Goal: Task Accomplishment & Management: Manage account settings

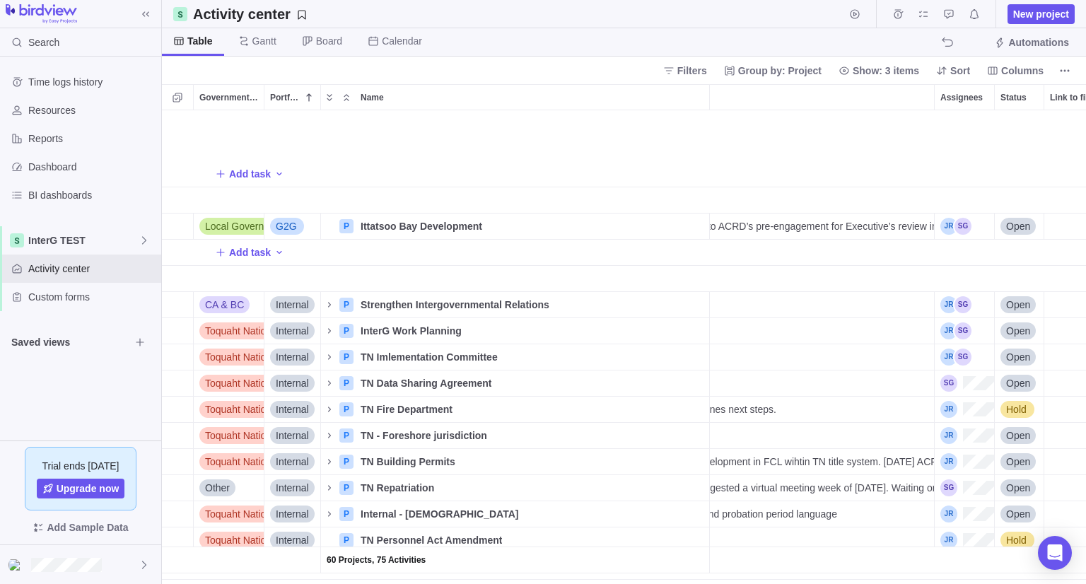
scroll to position [1067, 383]
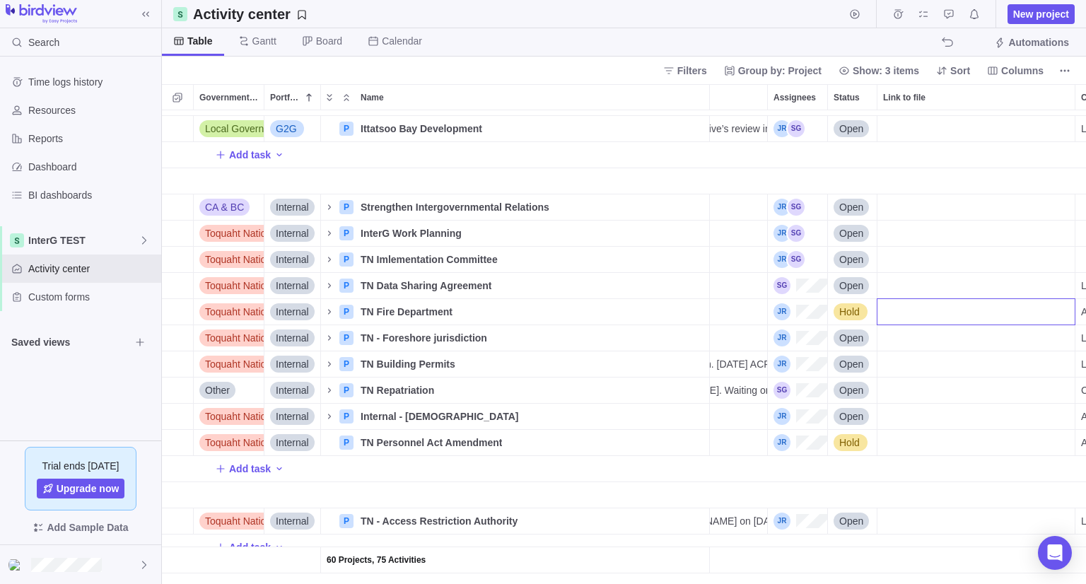
click at [334, 206] on div "60 Projects, 75 Activities Local Government (ACRD) G2G P Ittatsoo Bay Developme…" at bounding box center [624, 347] width 924 height 474
click at [331, 207] on icon "Name" at bounding box center [329, 207] width 11 height 11
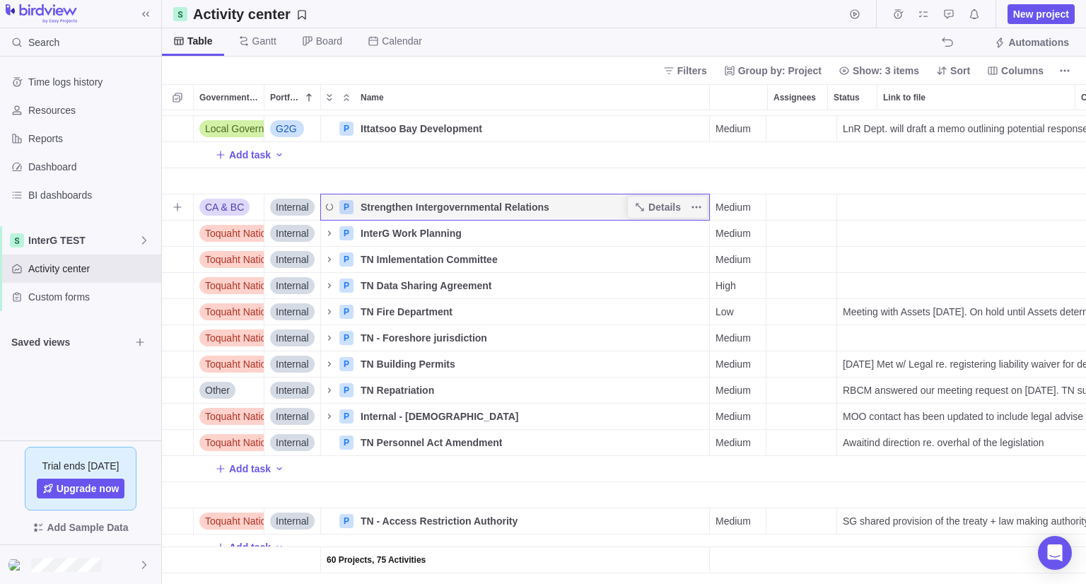
scroll to position [0, 0]
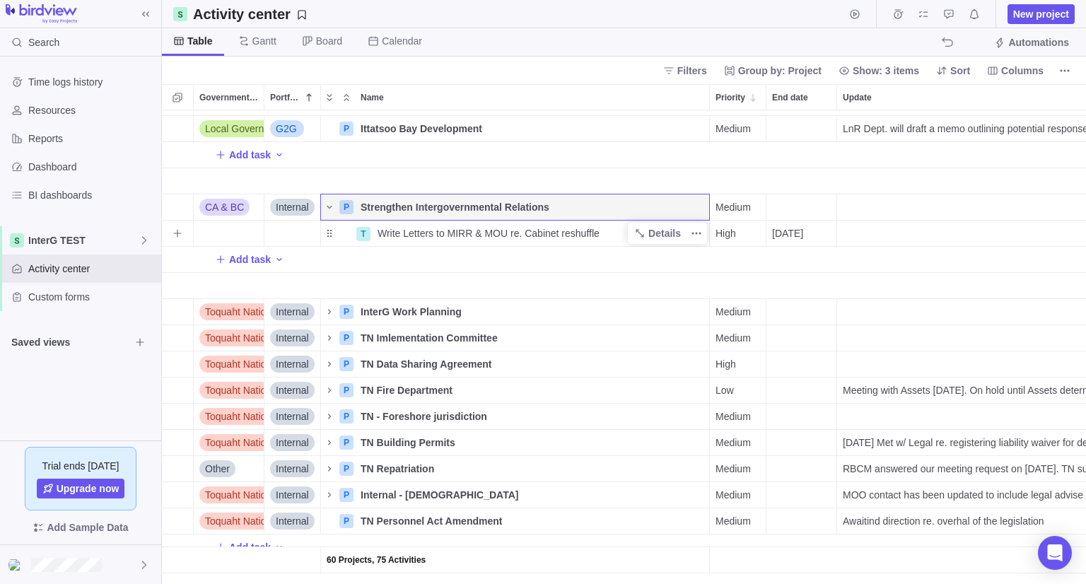
click at [491, 227] on span "Write Letters to MIRR & MOU re. Cabinet reshuffle" at bounding box center [489, 233] width 222 height 14
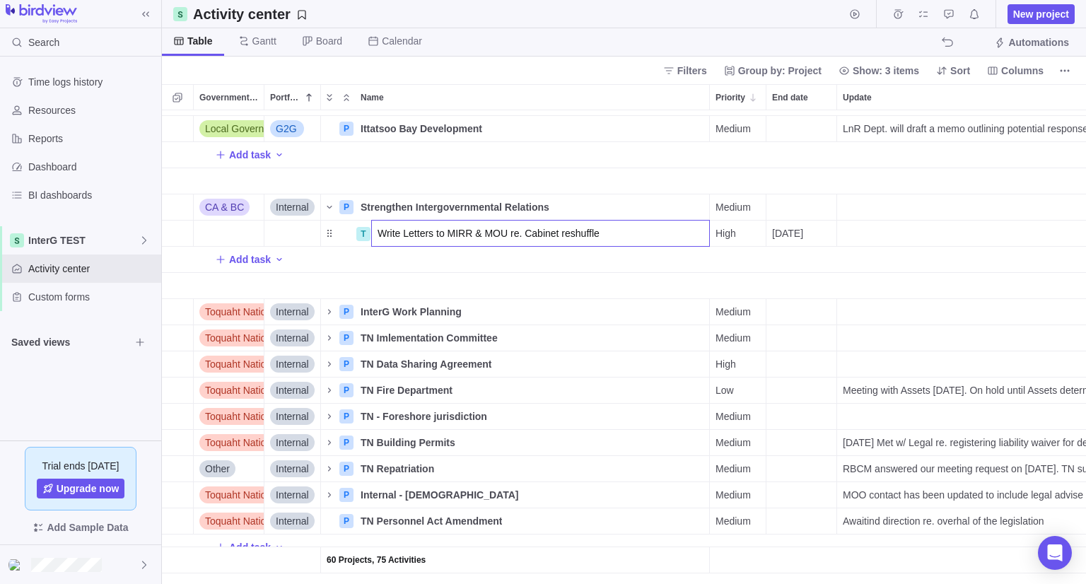
click at [610, 246] on div "Write Letters to MIRR & MOU re. Cabinet reshuffle" at bounding box center [540, 233] width 339 height 27
drag, startPoint x: 628, startPoint y: 238, endPoint x: 474, endPoint y: 240, distance: 154.1
click at [474, 240] on input "Write Letters to MIRR & MOU re. Cabinet reshuffle" at bounding box center [540, 233] width 339 height 27
click at [911, 240] on div "60 Projects, 75 Activities Local Government (ACRD) G2G P Ittatsoo Bay Developme…" at bounding box center [624, 347] width 924 height 474
click at [869, 212] on div "Update" at bounding box center [1077, 206] width 480 height 25
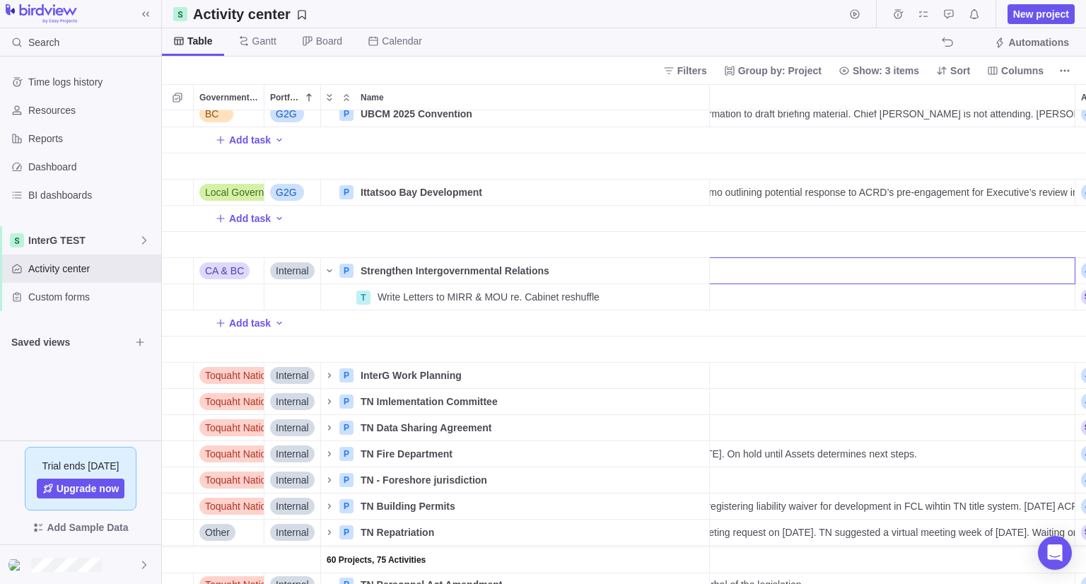
scroll to position [996, 243]
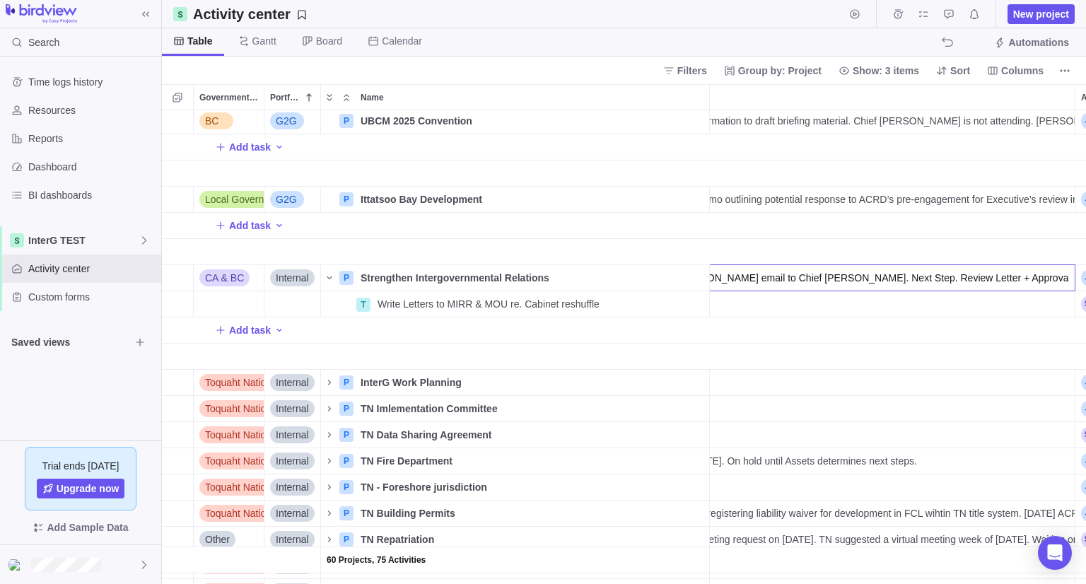
type input "Letter Drafted. Waiting on KJ return re. [PERSON_NAME] email to Chief [PERSON_N…"
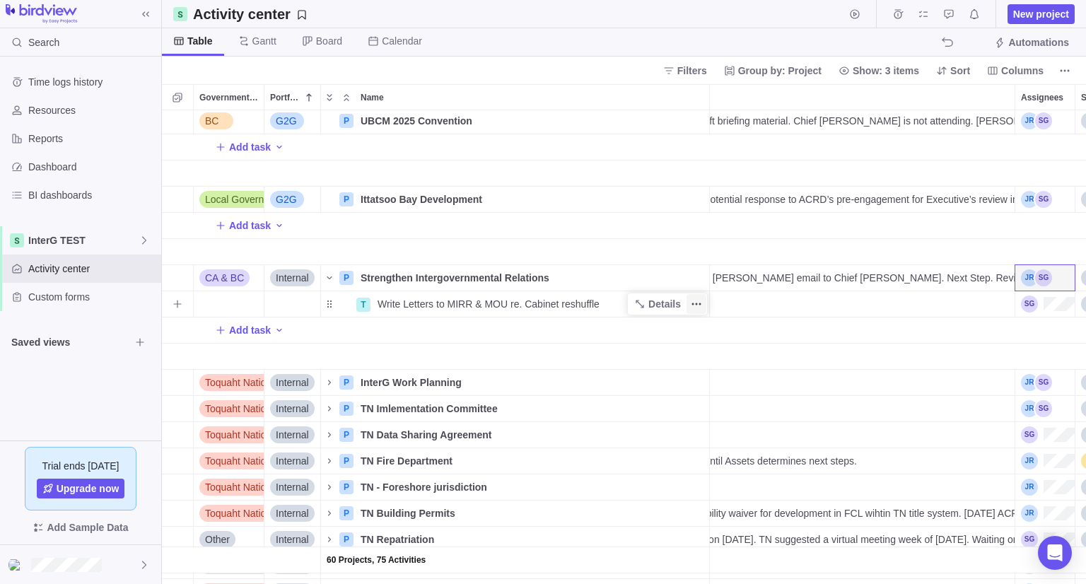
click at [692, 305] on icon "More actions" at bounding box center [696, 303] width 11 height 11
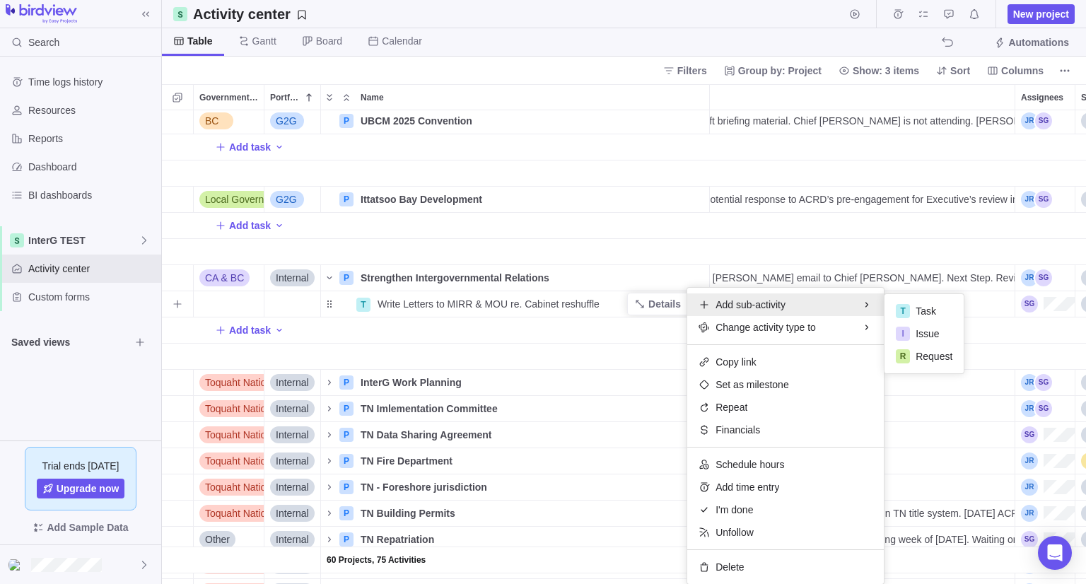
click at [704, 315] on div "Add sub-activity" at bounding box center [785, 304] width 197 height 23
click at [902, 303] on div "T" at bounding box center [903, 310] width 14 height 15
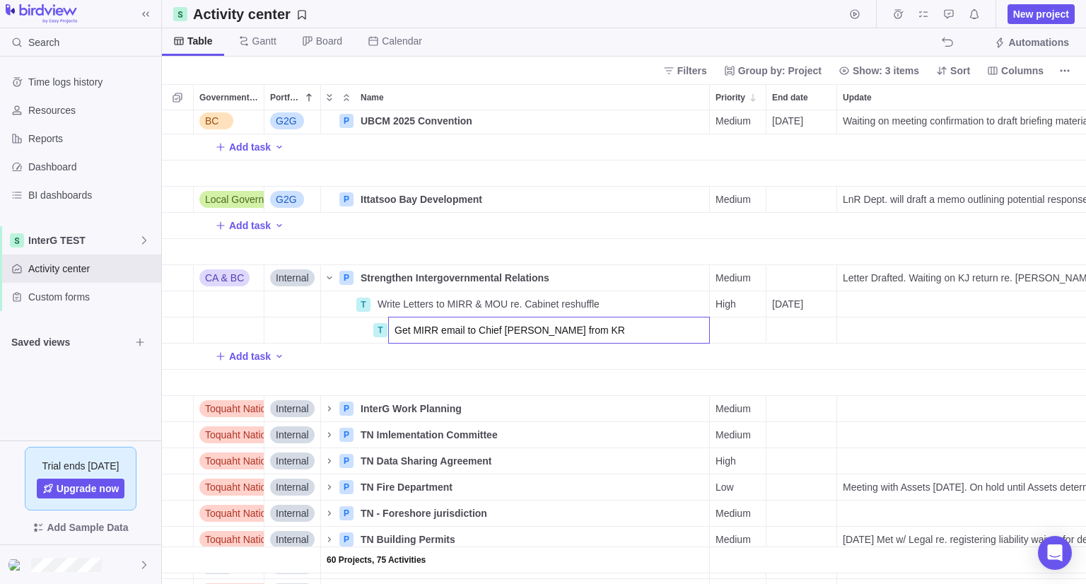
type input "Get MIRR email to Chief [PERSON_NAME] from KR"
click at [741, 325] on div "60 Projects, 75 Activities BC Alliance P Alliance - BC Bill 14 Details High Ope…" at bounding box center [624, 347] width 924 height 474
click at [735, 337] on div "Medium" at bounding box center [738, 329] width 56 height 25
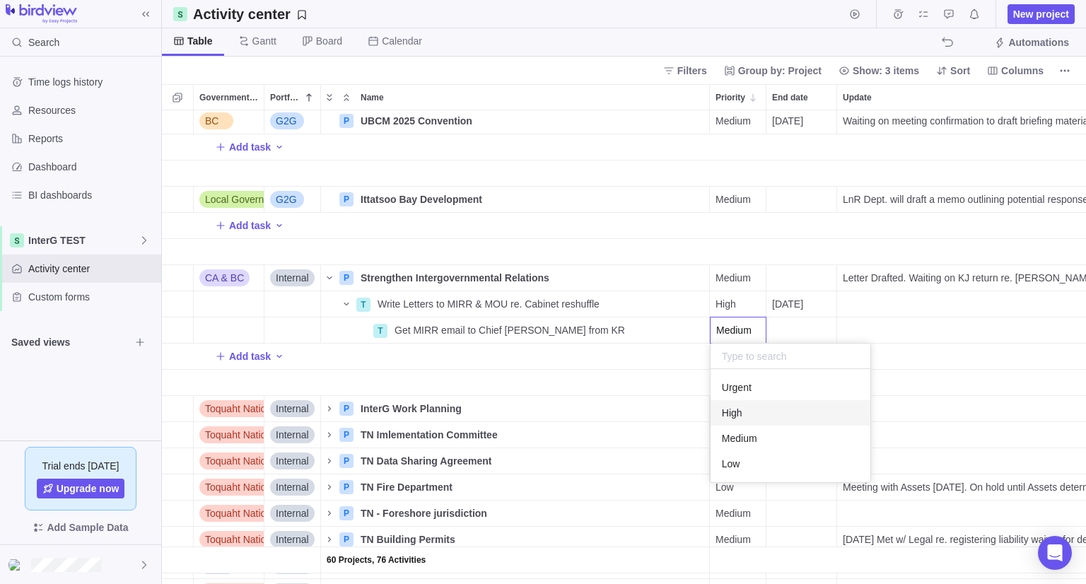
click at [735, 411] on span "High" at bounding box center [732, 413] width 21 height 14
click at [798, 325] on div "End date" at bounding box center [801, 329] width 70 height 25
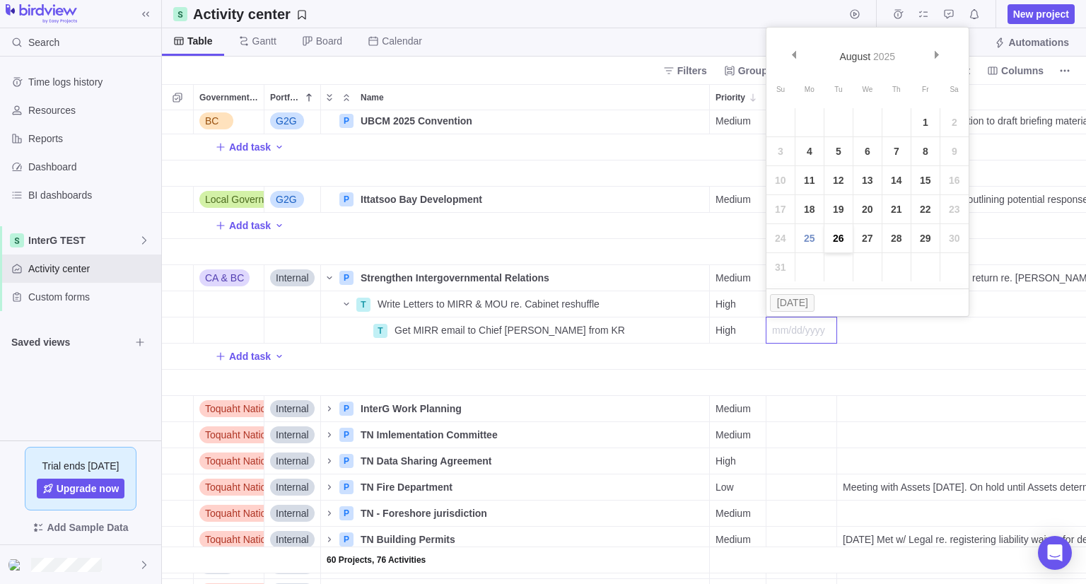
click at [843, 235] on link "26" at bounding box center [838, 238] width 28 height 28
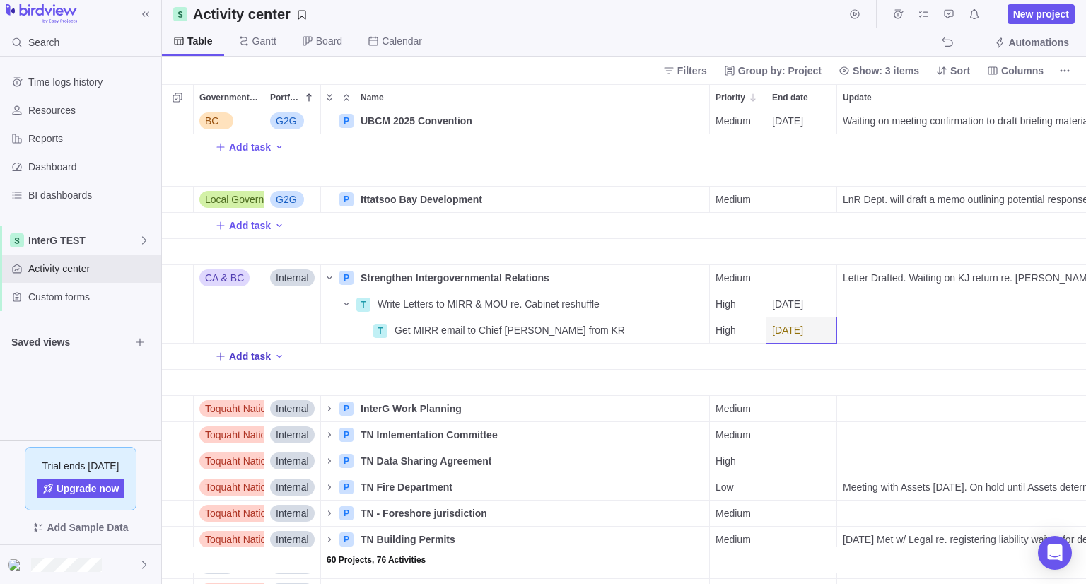
click at [238, 354] on span "Add task" at bounding box center [250, 356] width 42 height 14
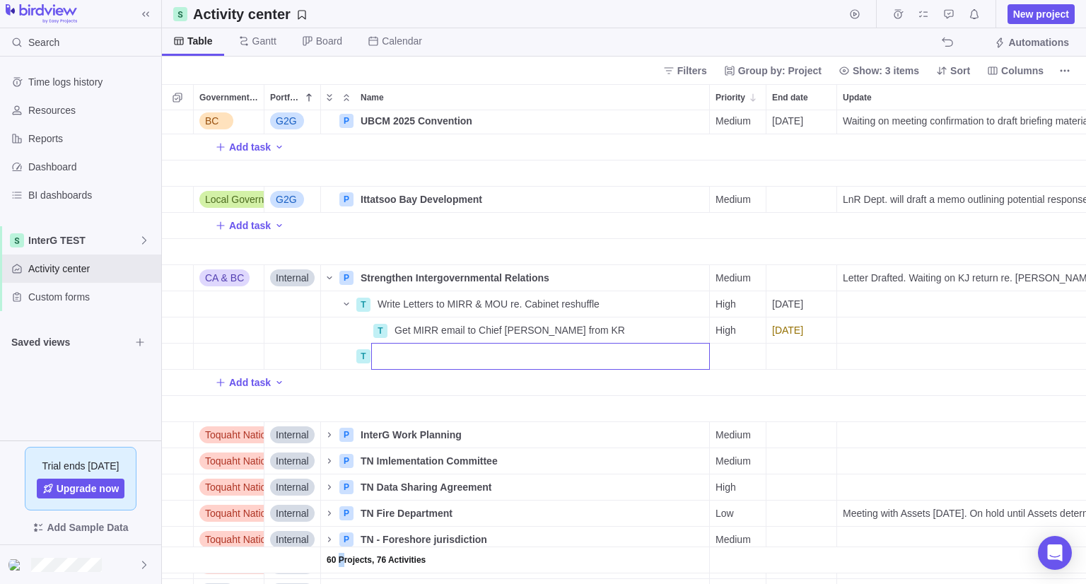
click at [341, 358] on div "60 Projects, 76 Activities BC Alliance P Alliance - BC Bill 14 Details High Ope…" at bounding box center [624, 347] width 924 height 474
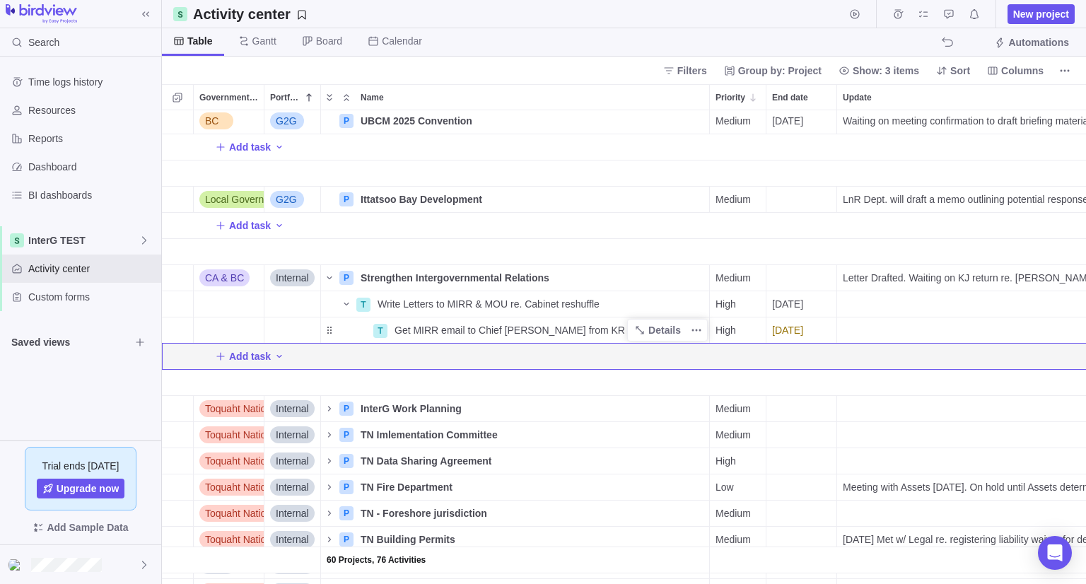
click at [571, 325] on div "Get MIRR email to Chief [PERSON_NAME] from KR" at bounding box center [549, 329] width 320 height 25
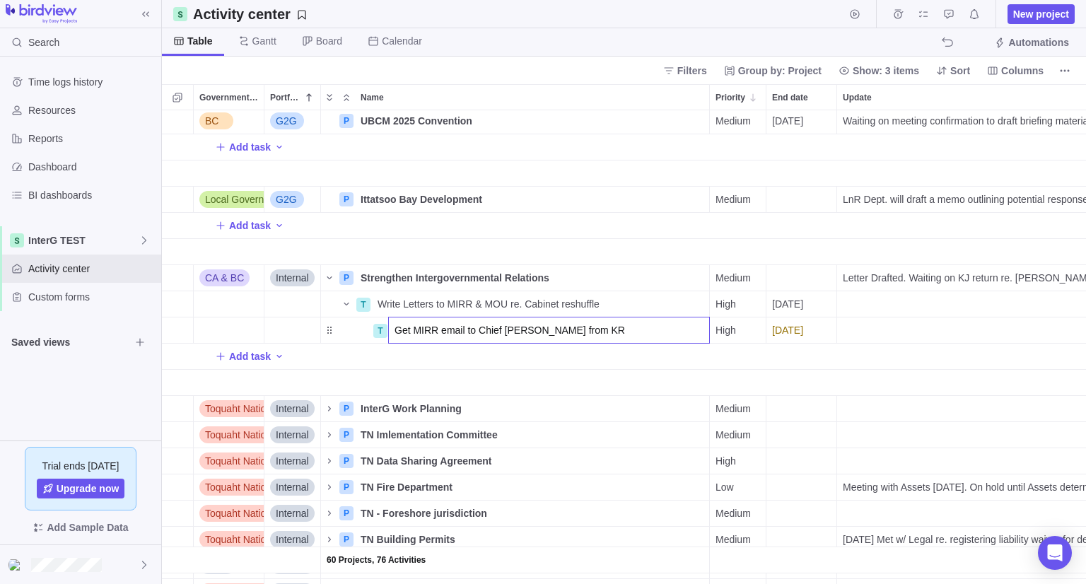
click at [679, 329] on input "Get MIRR email to Chief [PERSON_NAME] from KR" at bounding box center [549, 330] width 322 height 27
click at [667, 360] on div "60 Projects, 76 Activities BC Alliance P Alliance - BC Bill 14 Details High Ope…" at bounding box center [624, 347] width 924 height 474
click at [701, 329] on icon "More actions" at bounding box center [696, 330] width 11 height 11
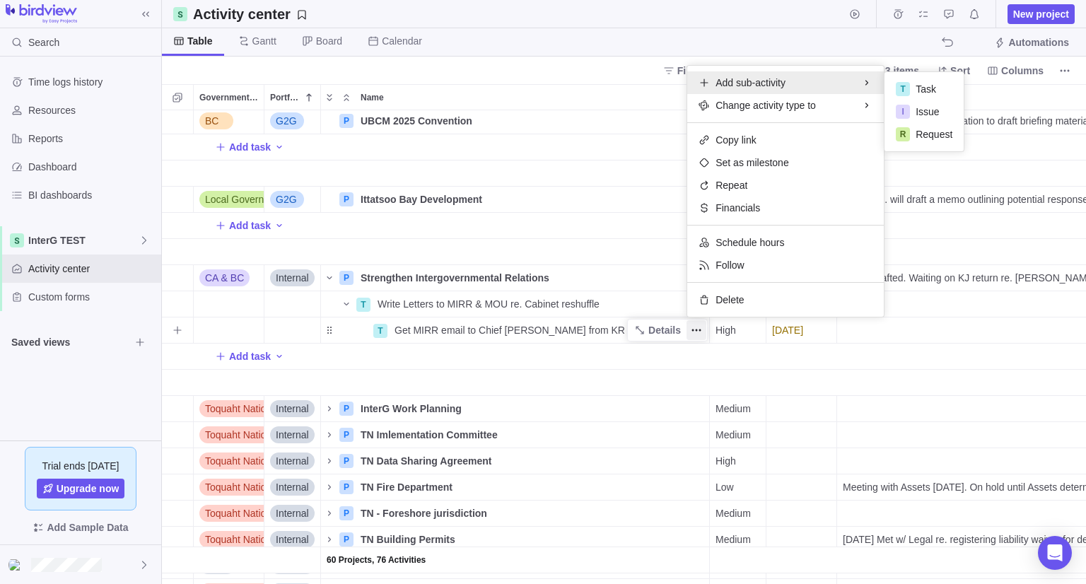
click at [757, 79] on span "Add sub-activity" at bounding box center [751, 83] width 70 height 14
click at [630, 334] on div "60 Projects, 76 Activities BC Alliance P Alliance - BC Bill 14 Details High Ope…" at bounding box center [624, 347] width 924 height 474
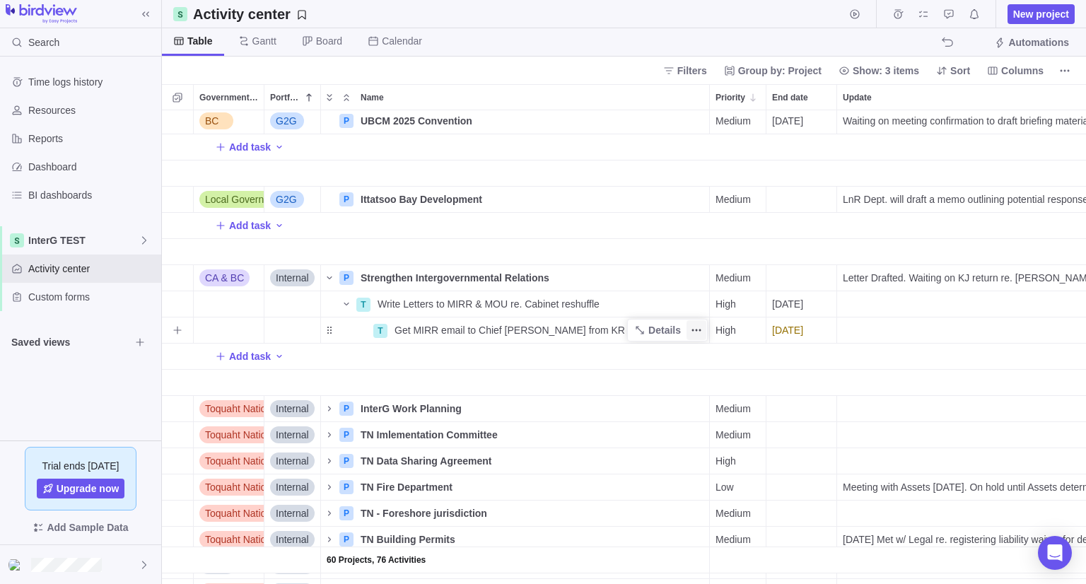
click at [689, 333] on span "More actions" at bounding box center [697, 330] width 20 height 20
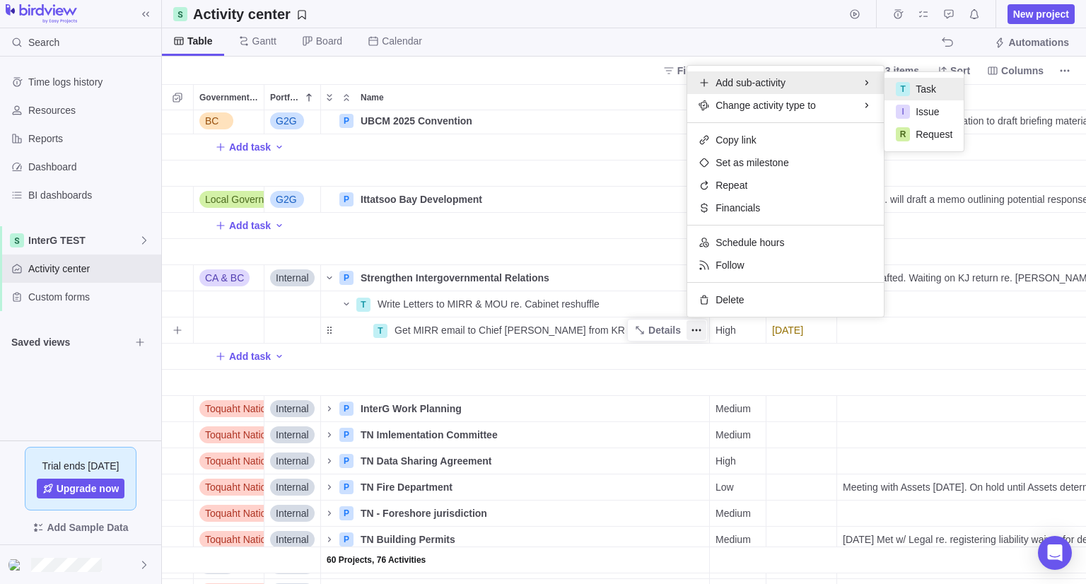
click at [924, 88] on span "Task" at bounding box center [926, 89] width 21 height 14
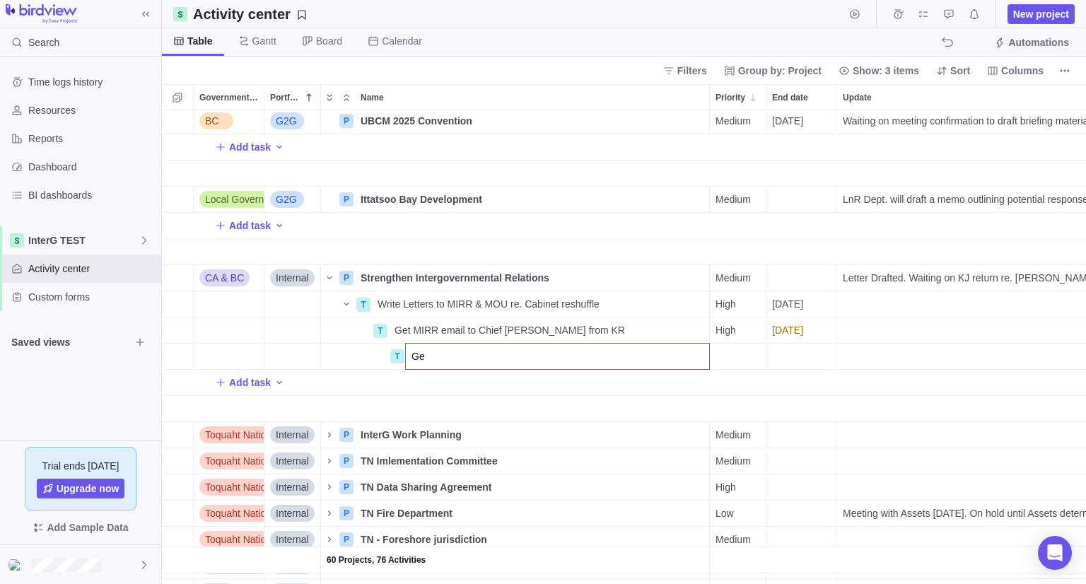
type input "G"
type input "J"
type input "JR reivew of Letter"
click at [789, 351] on div "End date" at bounding box center [801, 356] width 70 height 25
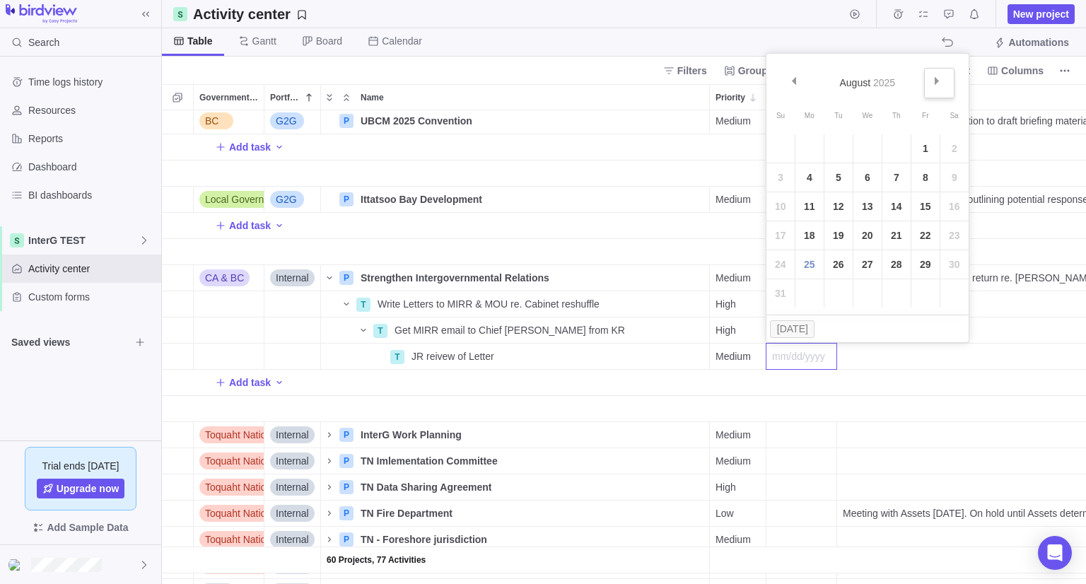
click at [933, 83] on span "Next" at bounding box center [937, 81] width 8 height 8
click at [919, 145] on link "5" at bounding box center [925, 148] width 28 height 28
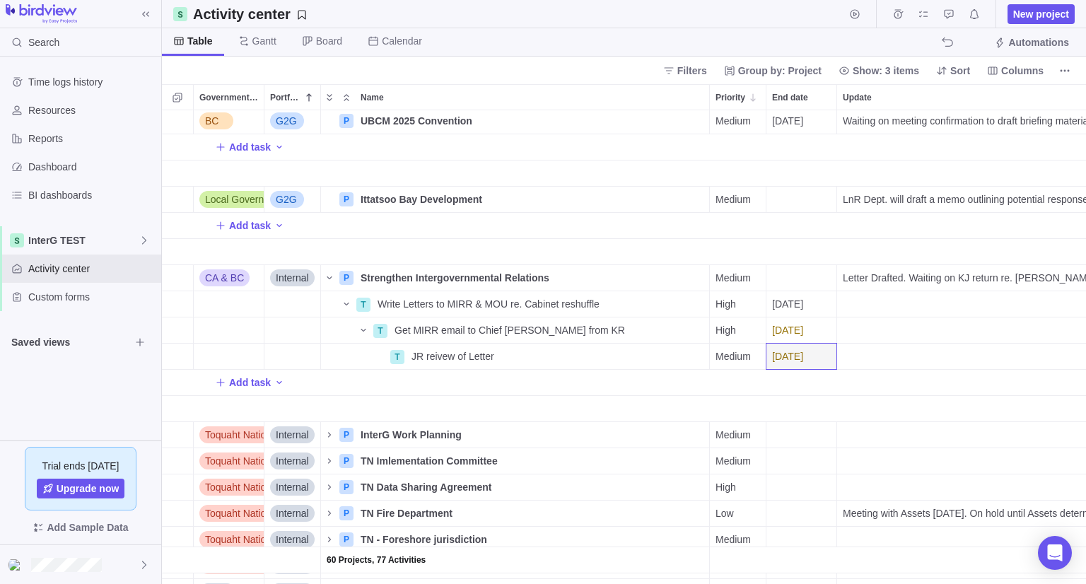
click at [518, 383] on div "Add task" at bounding box center [1049, 382] width 1775 height 25
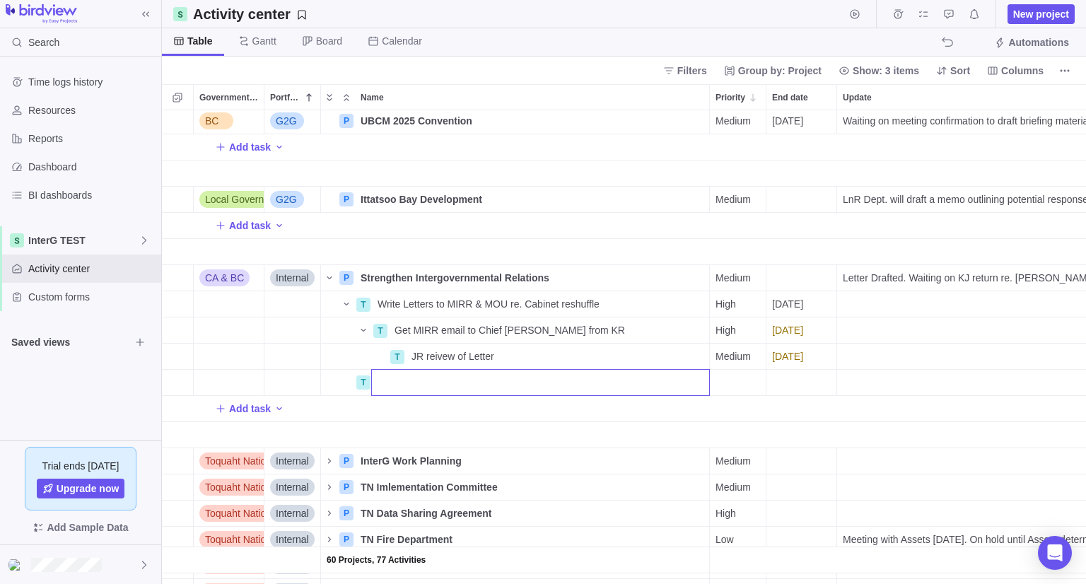
click at [397, 354] on div "60 Projects, 77 Activities BC Alliance P Alliance - BC Bill 14 Details High Ope…" at bounding box center [624, 347] width 924 height 474
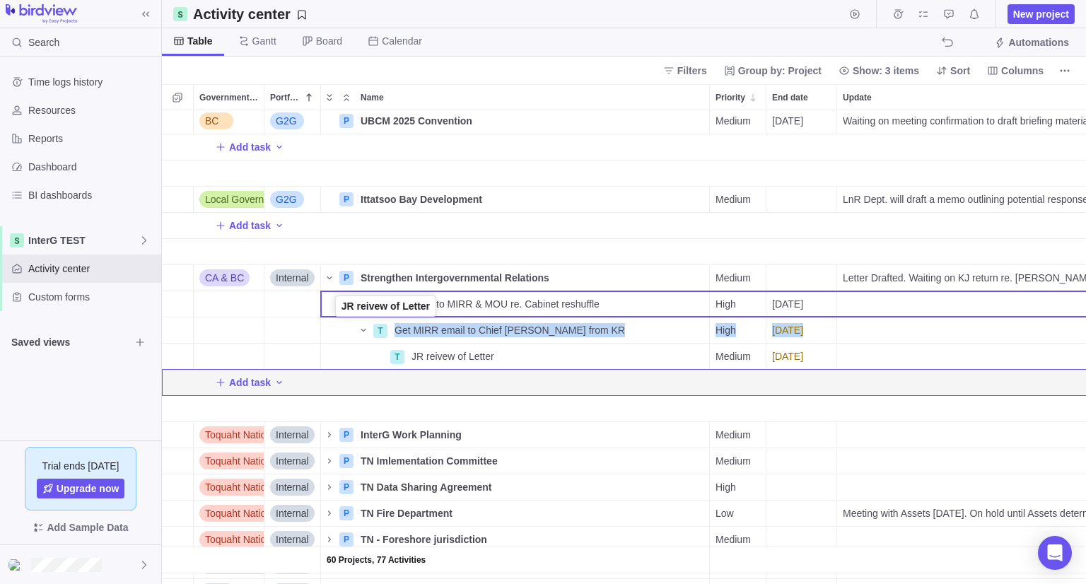
drag, startPoint x: 329, startPoint y: 357, endPoint x: 329, endPoint y: 316, distance: 41.0
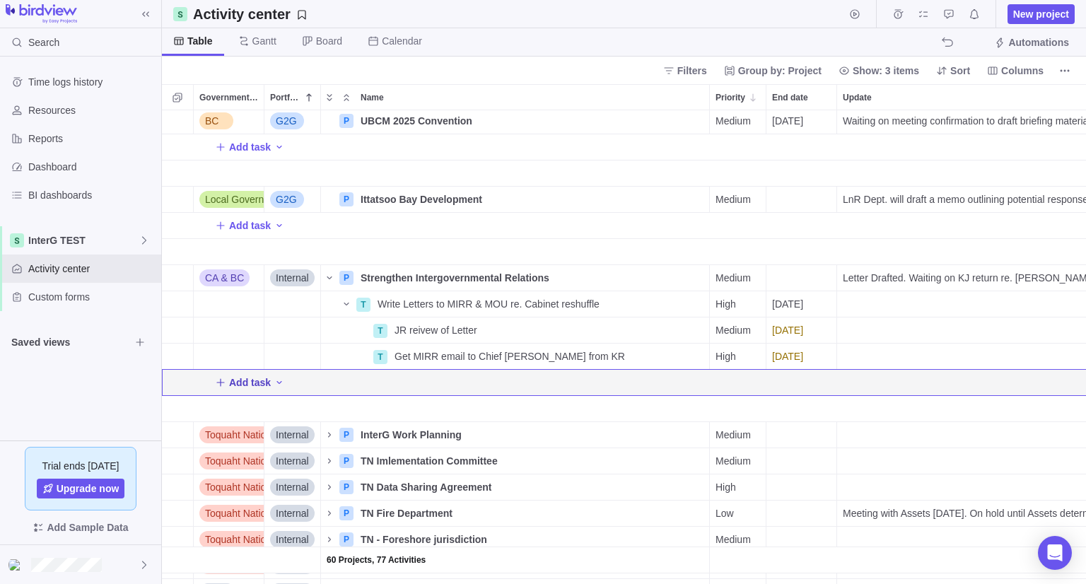
click at [238, 385] on span "Add task" at bounding box center [250, 382] width 42 height 14
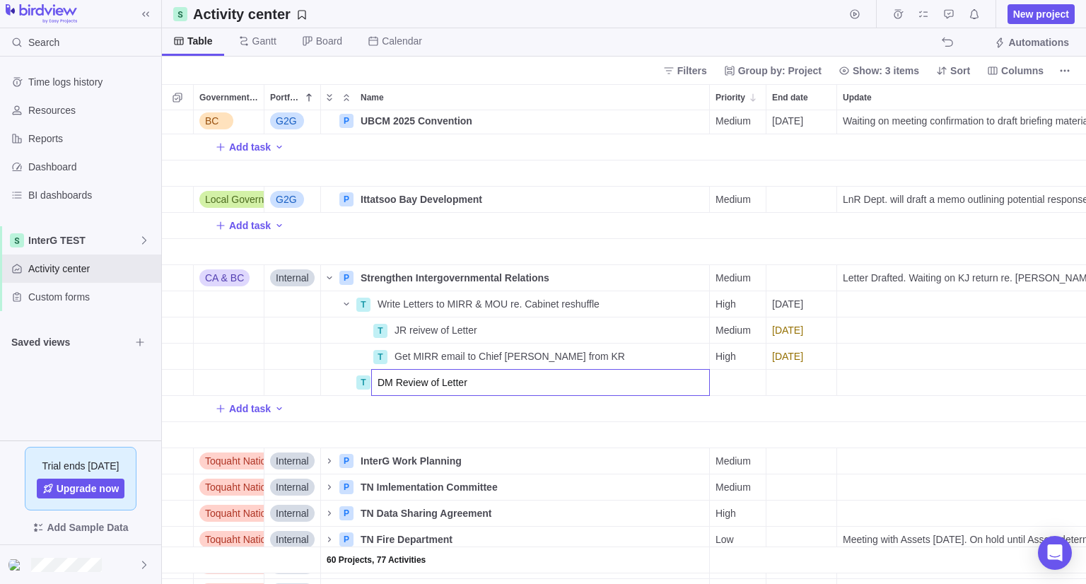
type input "DM Review of Letter"
click at [356, 416] on div "60 Projects, 77 Activities BC Alliance P Alliance - BC Bill 14 Details High Ope…" at bounding box center [624, 347] width 924 height 474
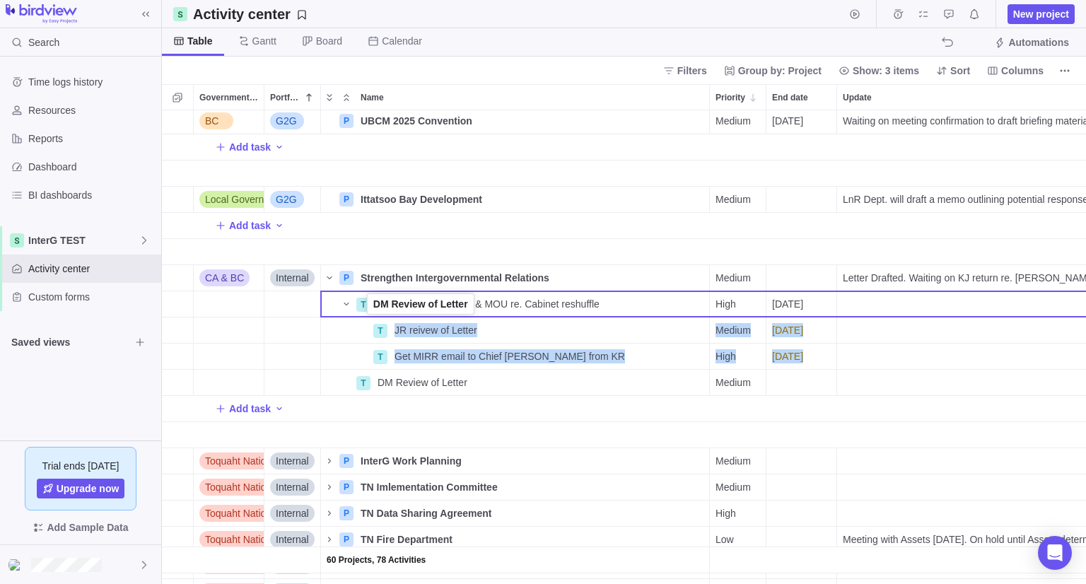
drag, startPoint x: 332, startPoint y: 382, endPoint x: 366, endPoint y: 315, distance: 74.6
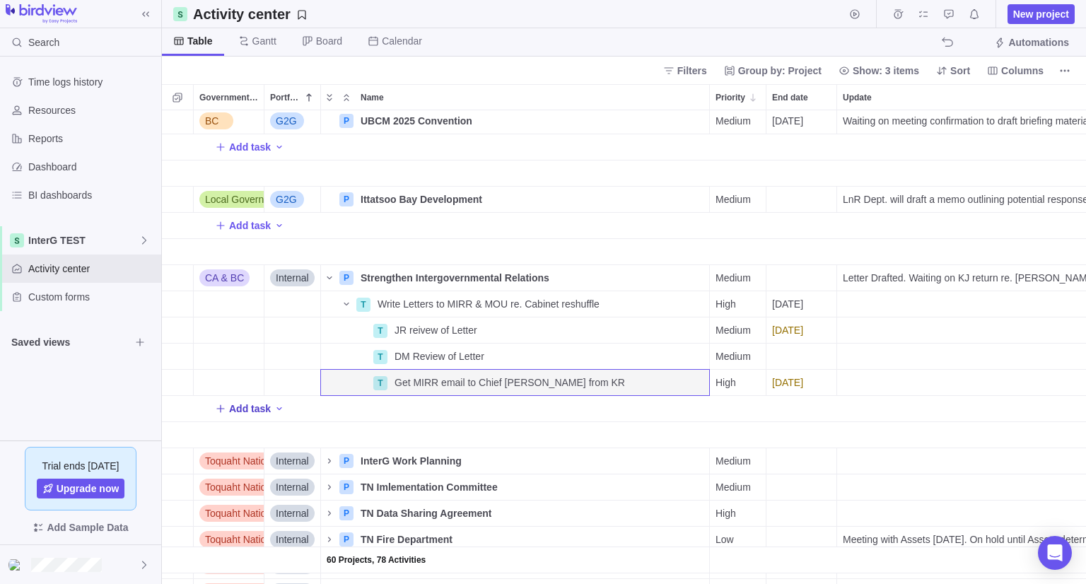
click at [233, 402] on span "Add task" at bounding box center [250, 409] width 42 height 14
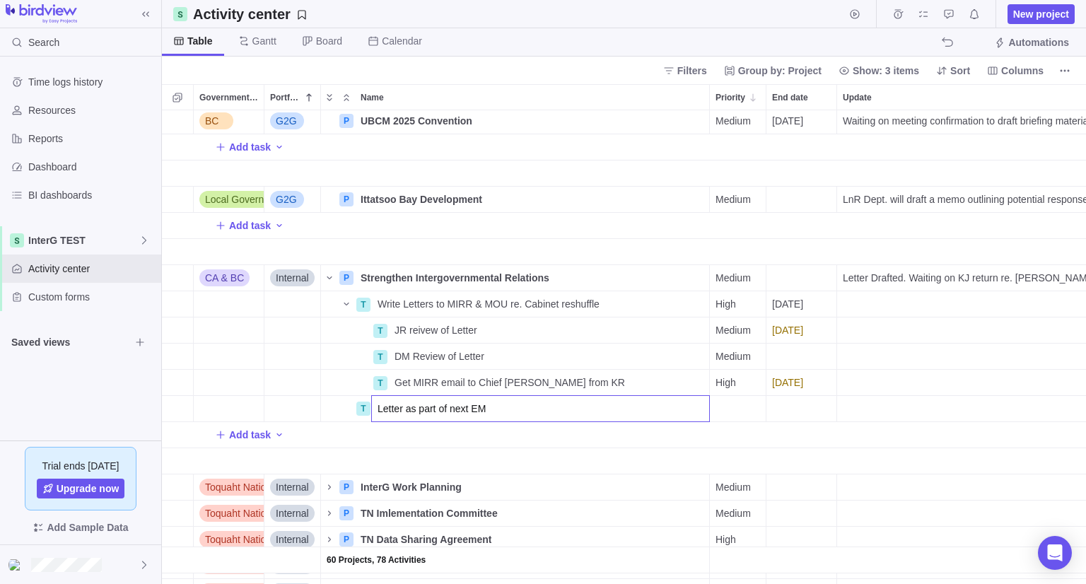
type input "Letter as part of next EM"
click at [789, 404] on div "60 Projects, 78 Activities BC Alliance P Alliance - BC Bill 14 Details High Ope…" at bounding box center [624, 347] width 924 height 474
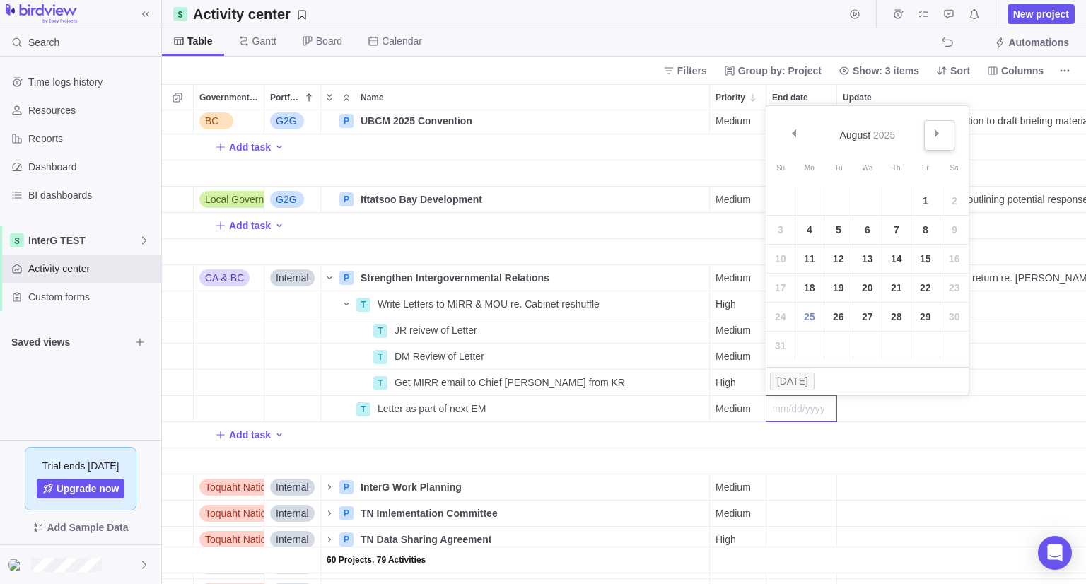
click at [939, 134] on span "Next" at bounding box center [937, 133] width 8 height 8
click at [819, 233] on link "8" at bounding box center [809, 230] width 28 height 28
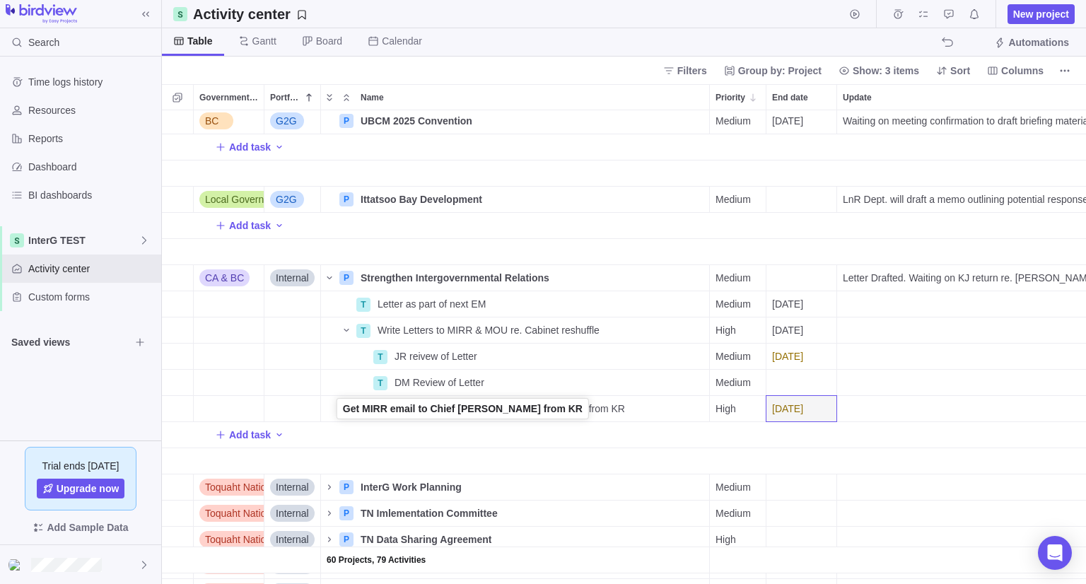
drag, startPoint x: 331, startPoint y: 411, endPoint x: 339, endPoint y: 414, distance: 8.9
click at [339, 414] on div "Name" at bounding box center [346, 408] width 51 height 11
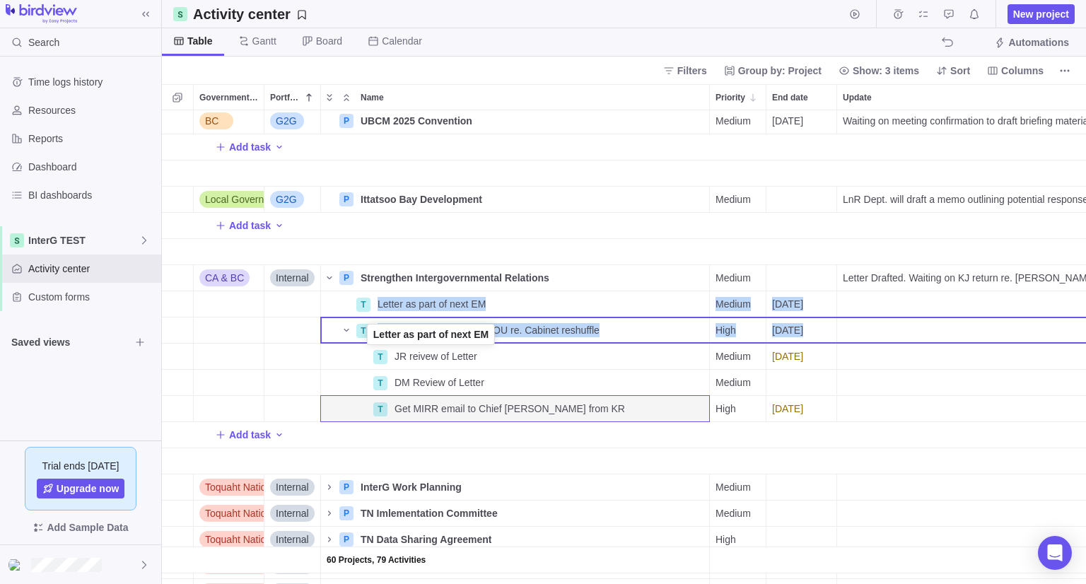
drag, startPoint x: 327, startPoint y: 304, endPoint x: 366, endPoint y: 337, distance: 51.2
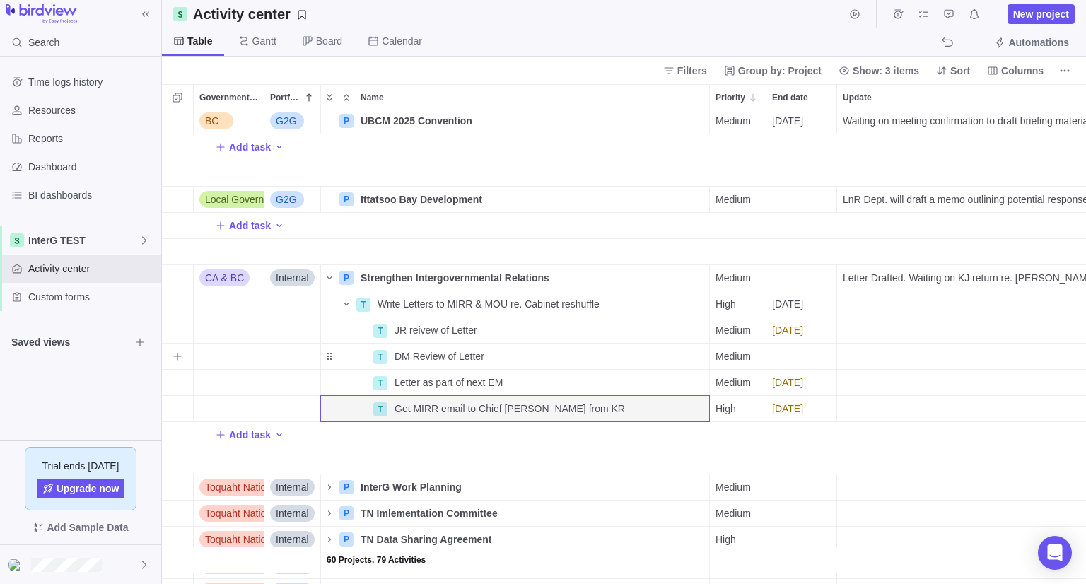
click at [790, 356] on div "End date" at bounding box center [801, 356] width 70 height 25
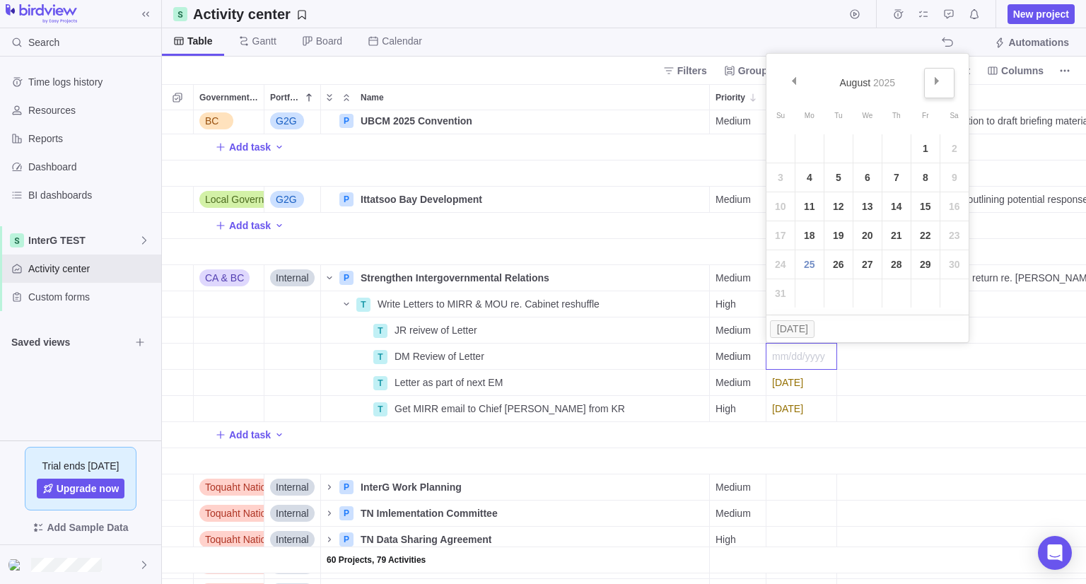
click at [936, 77] on span "Next" at bounding box center [937, 81] width 8 height 8
click at [803, 186] on link "8" at bounding box center [809, 177] width 28 height 28
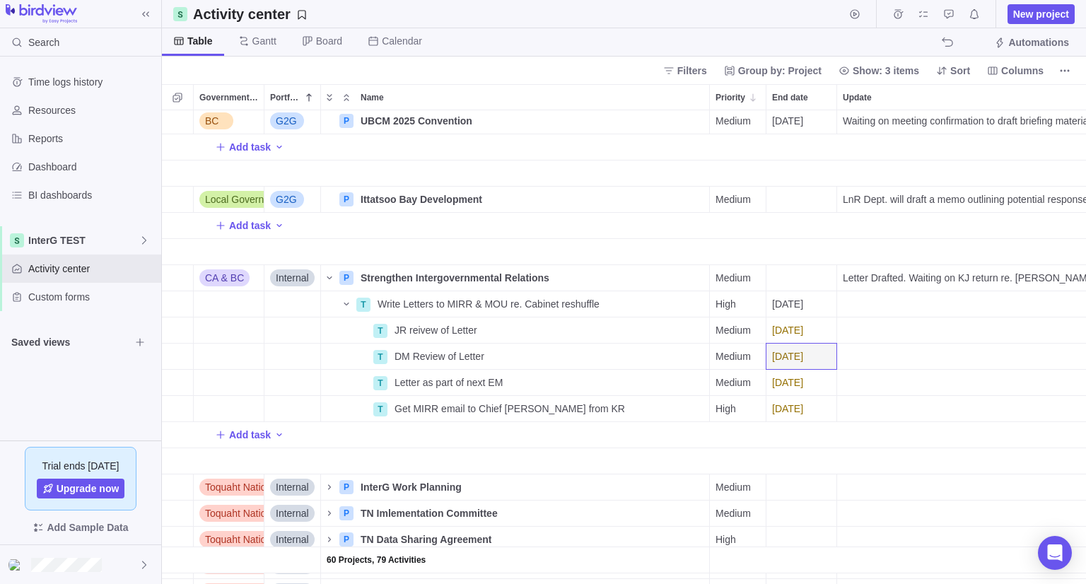
click at [756, 442] on div "Add task" at bounding box center [1049, 434] width 1775 height 25
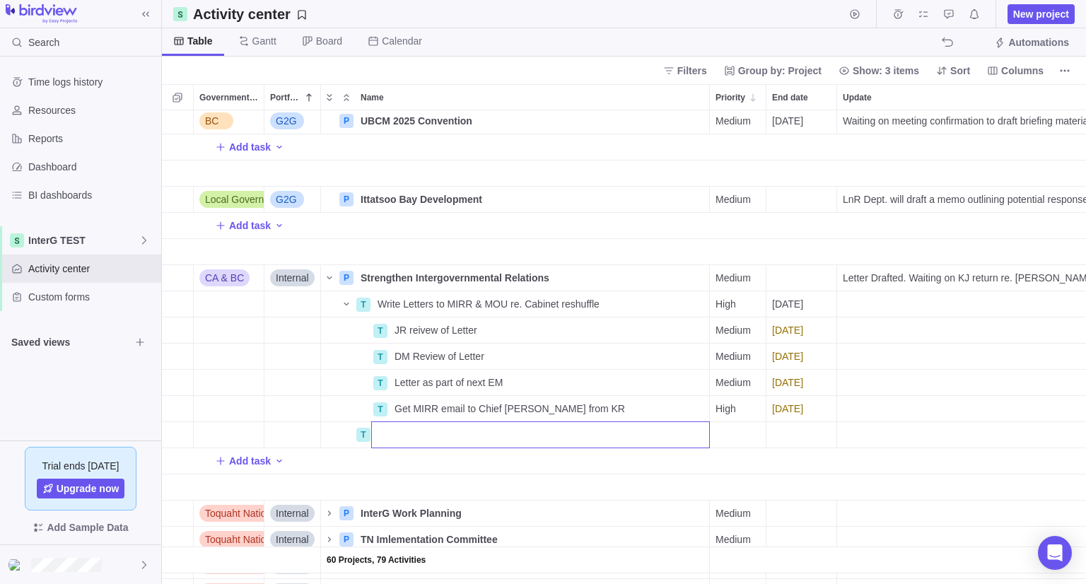
click at [112, 409] on body "Search Time logs history Resources Reports Dashboard BI dashboards InterG TEST …" at bounding box center [543, 292] width 1086 height 584
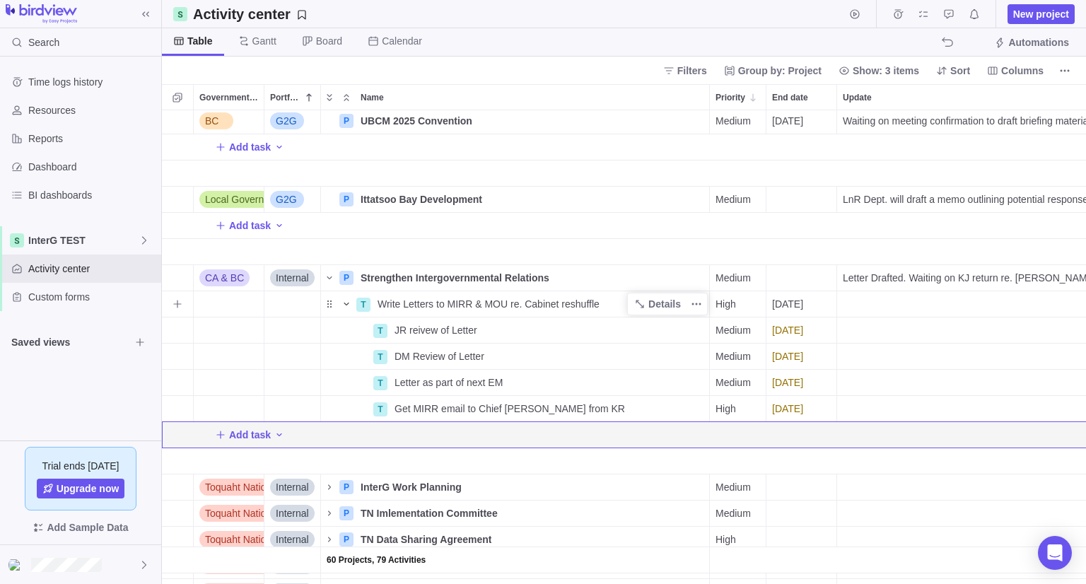
click at [349, 303] on icon "Name" at bounding box center [346, 303] width 11 height 11
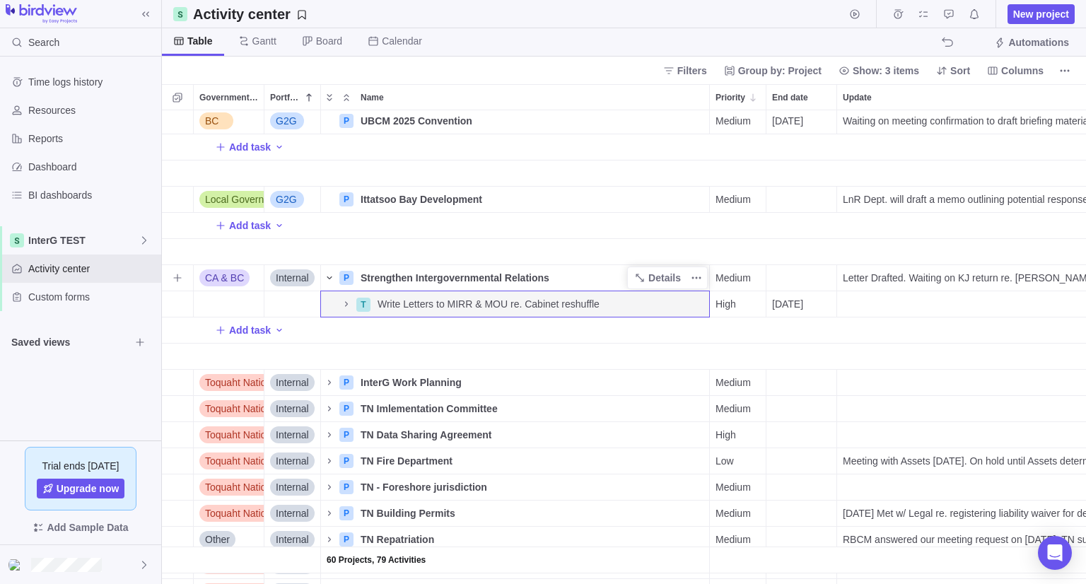
click at [334, 281] on icon "Name" at bounding box center [329, 277] width 11 height 11
